Goal: Task Accomplishment & Management: Use online tool/utility

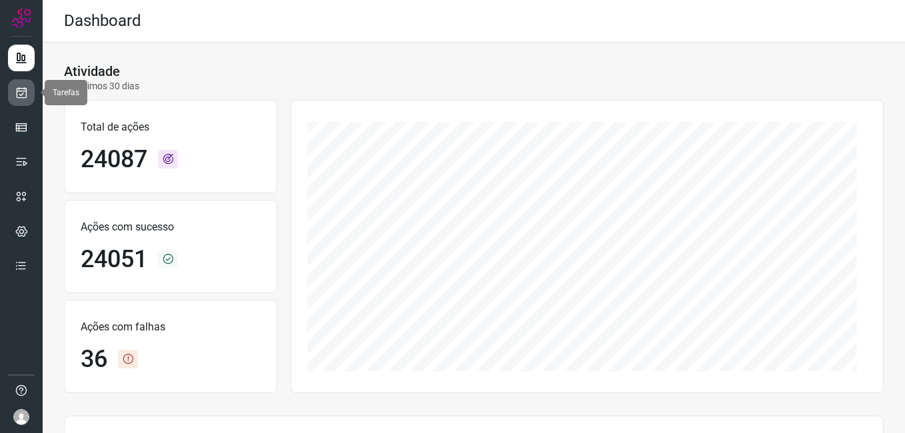
click at [17, 96] on icon at bounding box center [22, 92] width 14 height 13
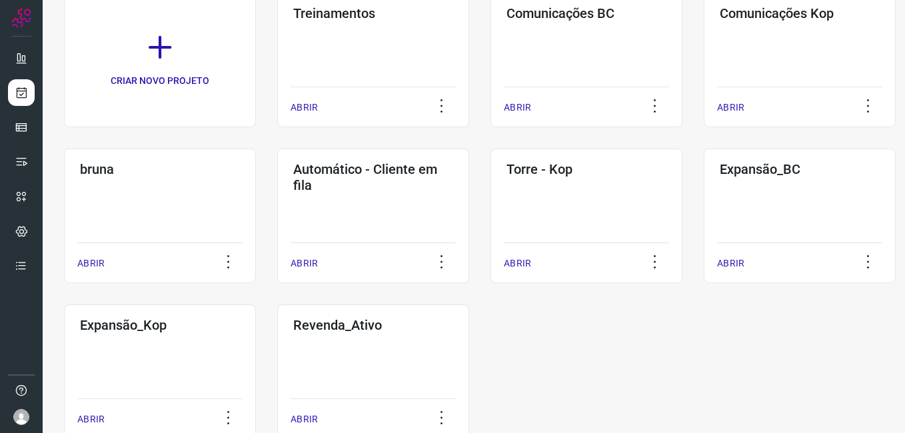
scroll to position [153, 0]
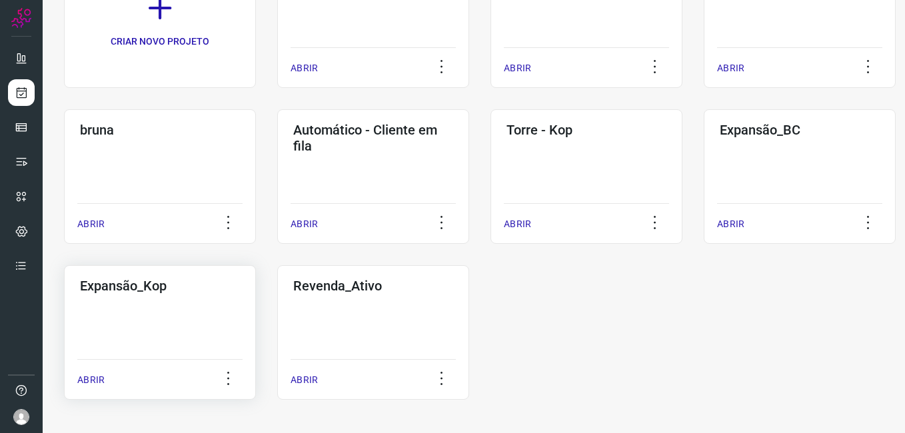
click at [168, 364] on div "ABRIR" at bounding box center [159, 375] width 165 height 33
click at [277, 331] on div "Expansão_Kop ABRIR" at bounding box center [373, 332] width 192 height 135
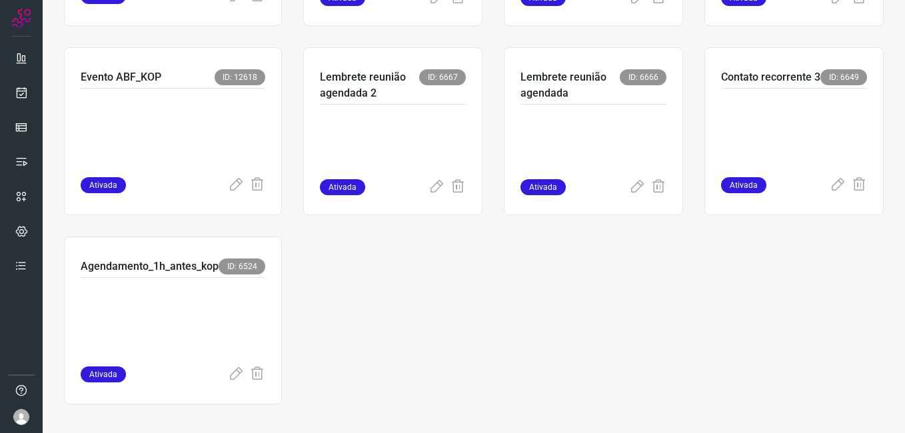
scroll to position [442, 0]
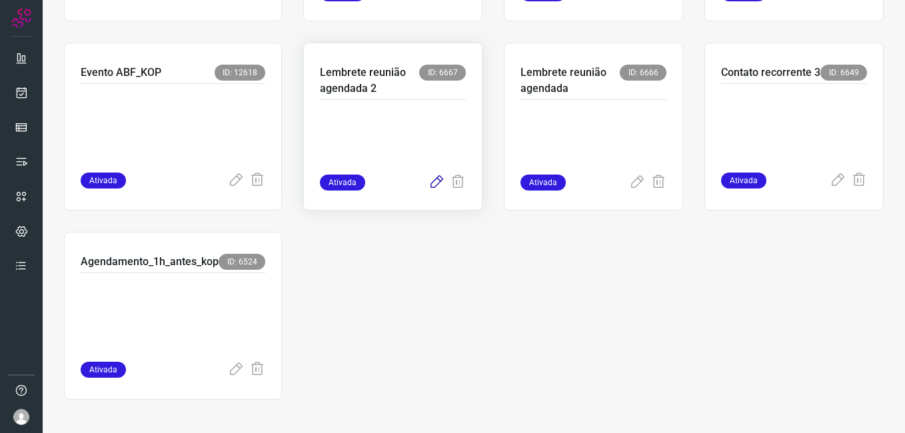
click at [429, 182] on icon at bounding box center [437, 183] width 16 height 16
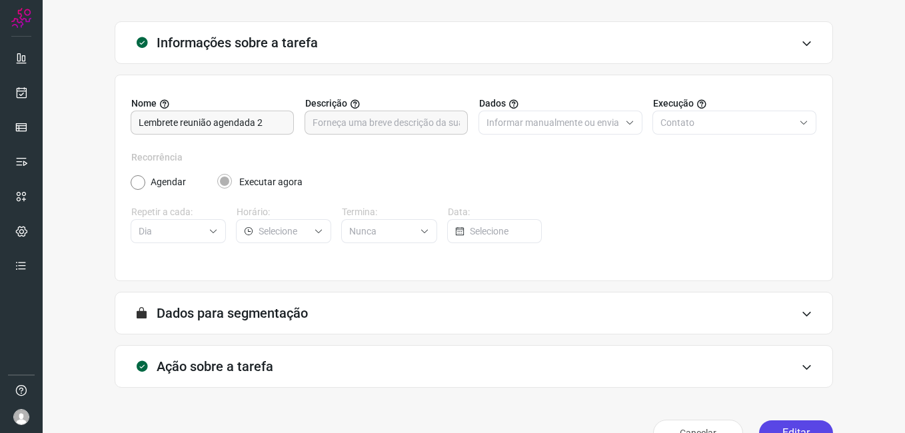
scroll to position [87, 0]
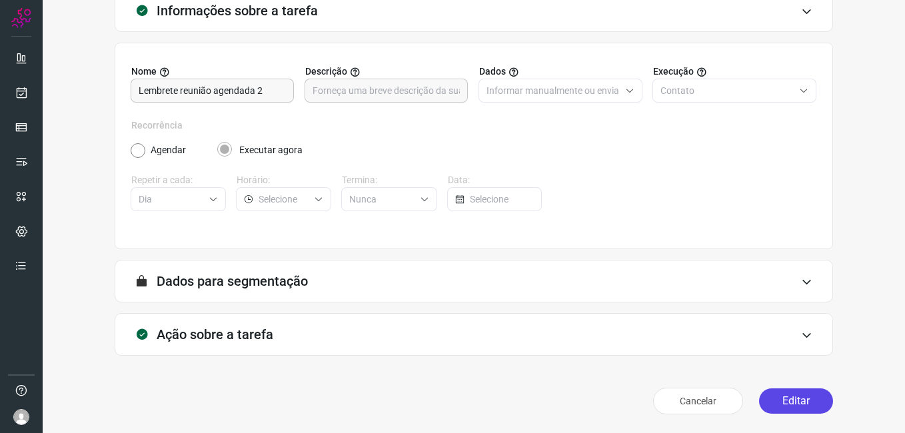
click at [776, 399] on button "Editar" at bounding box center [796, 401] width 74 height 25
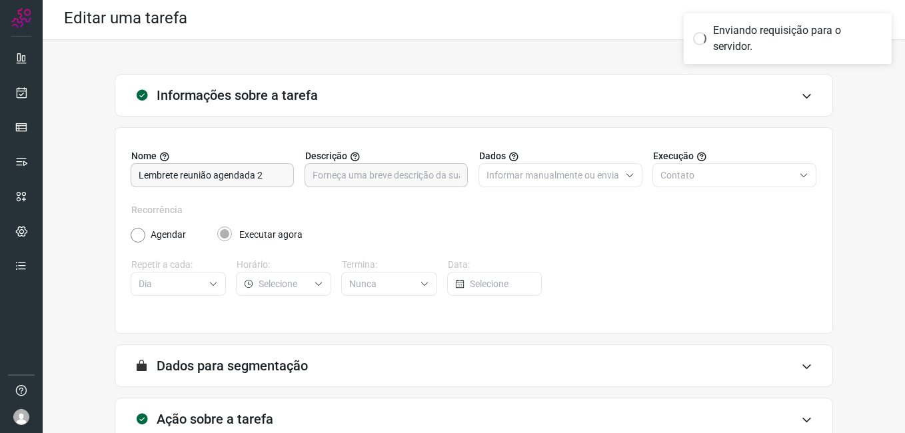
scroll to position [0, 0]
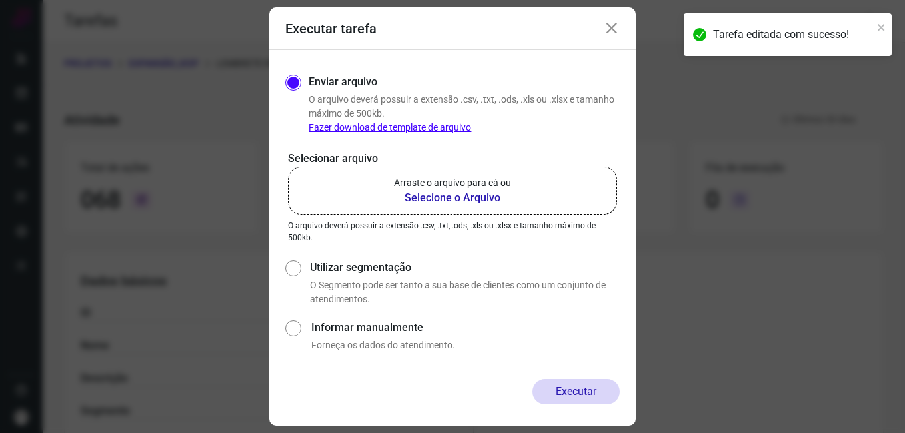
click at [443, 199] on b "Selecione o Arquivo" at bounding box center [452, 198] width 117 height 16
click at [0, 0] on input "Arraste o arquivo para cá ou Selecione o Arquivo" at bounding box center [0, 0] width 0 height 0
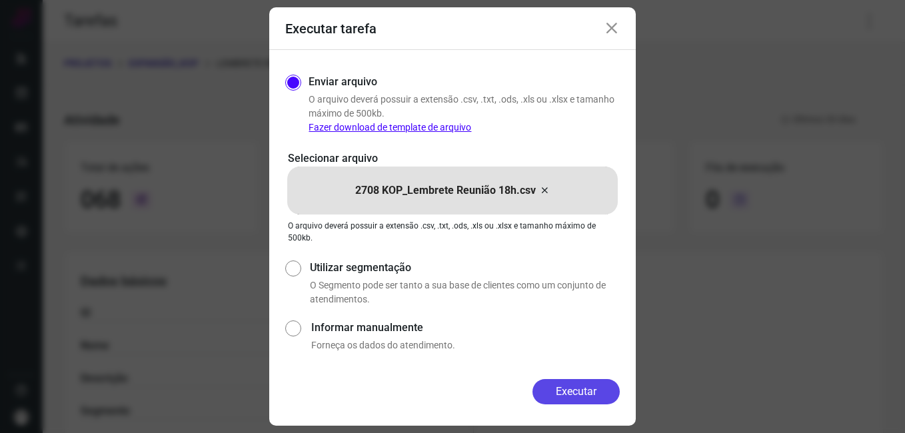
click at [541, 386] on button "Executar" at bounding box center [576, 391] width 87 height 25
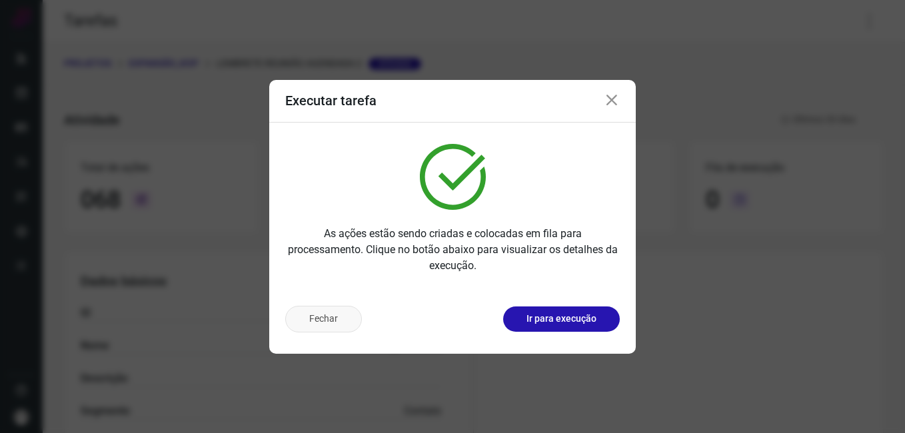
click at [321, 329] on button "Fechar" at bounding box center [323, 319] width 77 height 27
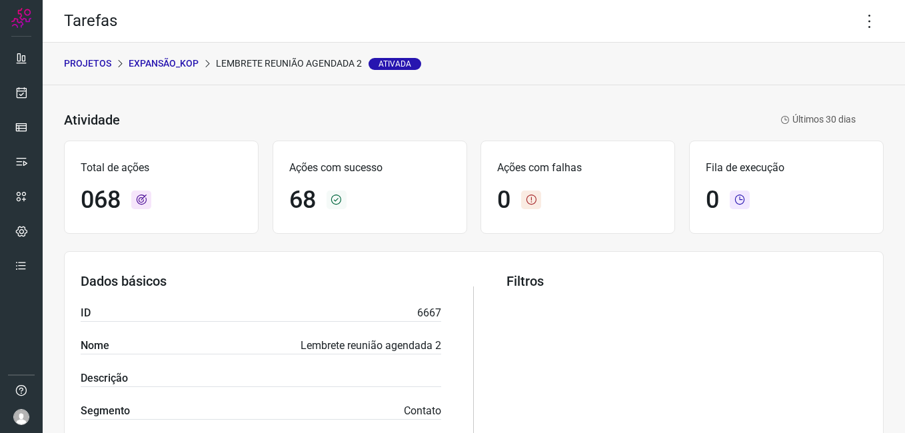
drag, startPoint x: 256, startPoint y: 117, endPoint x: 516, endPoint y: 153, distance: 262.4
click at [256, 117] on div "Atividade Lembrete reunião agendada 2 Ativada Últimos 30 dias" at bounding box center [460, 120] width 792 height 19
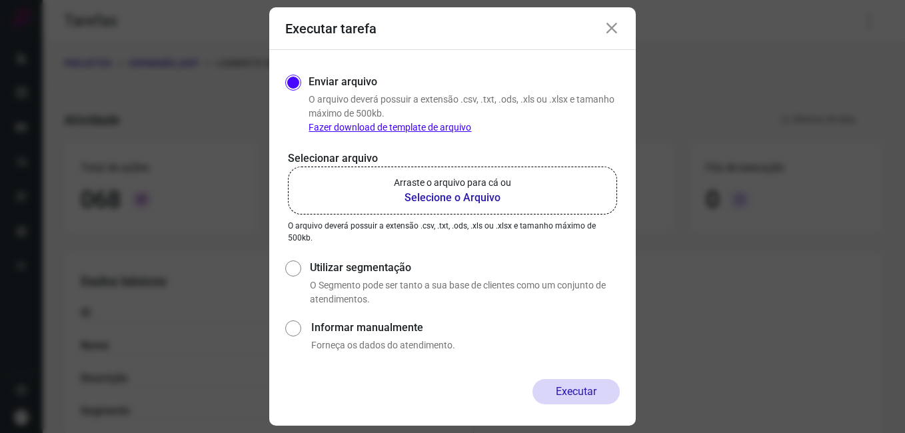
click at [615, 32] on icon at bounding box center [612, 29] width 16 height 16
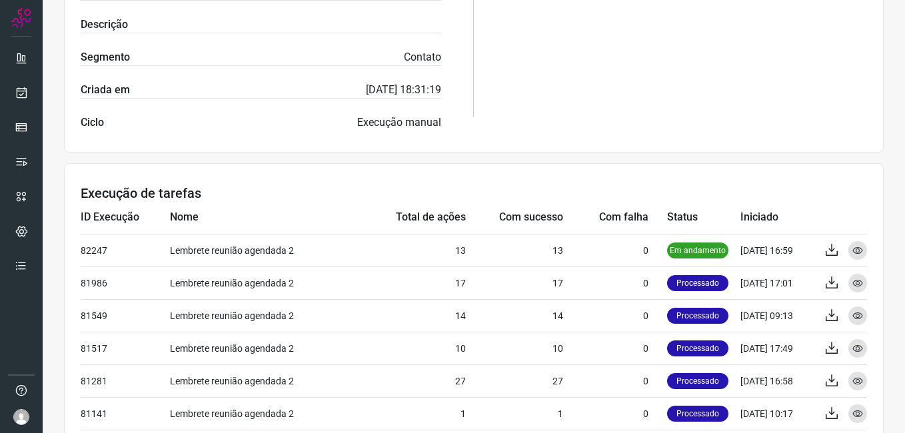
scroll to position [400, 0]
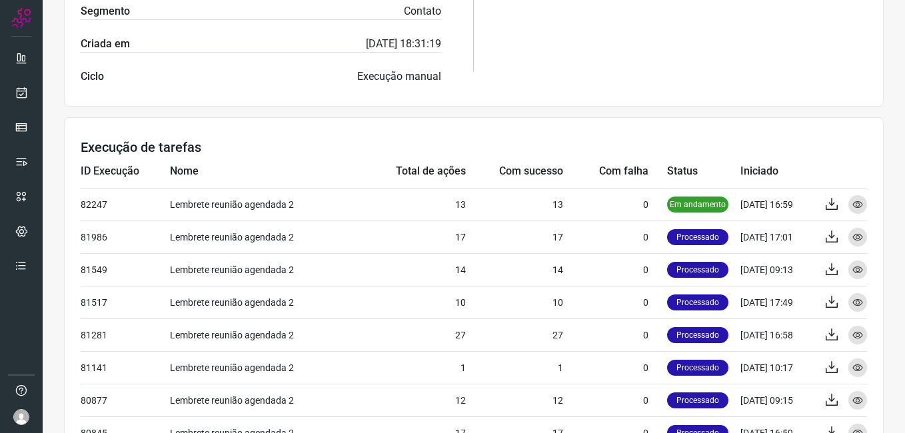
click at [52, 321] on div "Atividade Lembrete reunião agendada 2 Ativada Últimos 30 dias Total de ações 06…" at bounding box center [474, 133] width 862 height 897
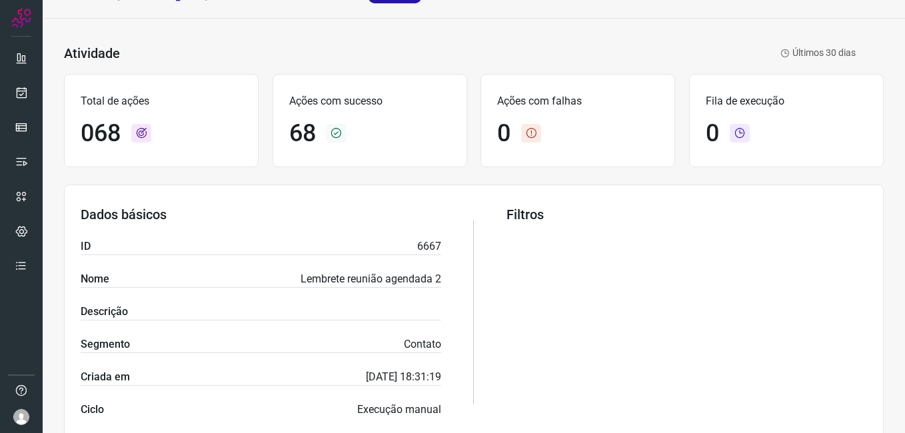
scroll to position [0, 0]
